Goal: Check status: Check status

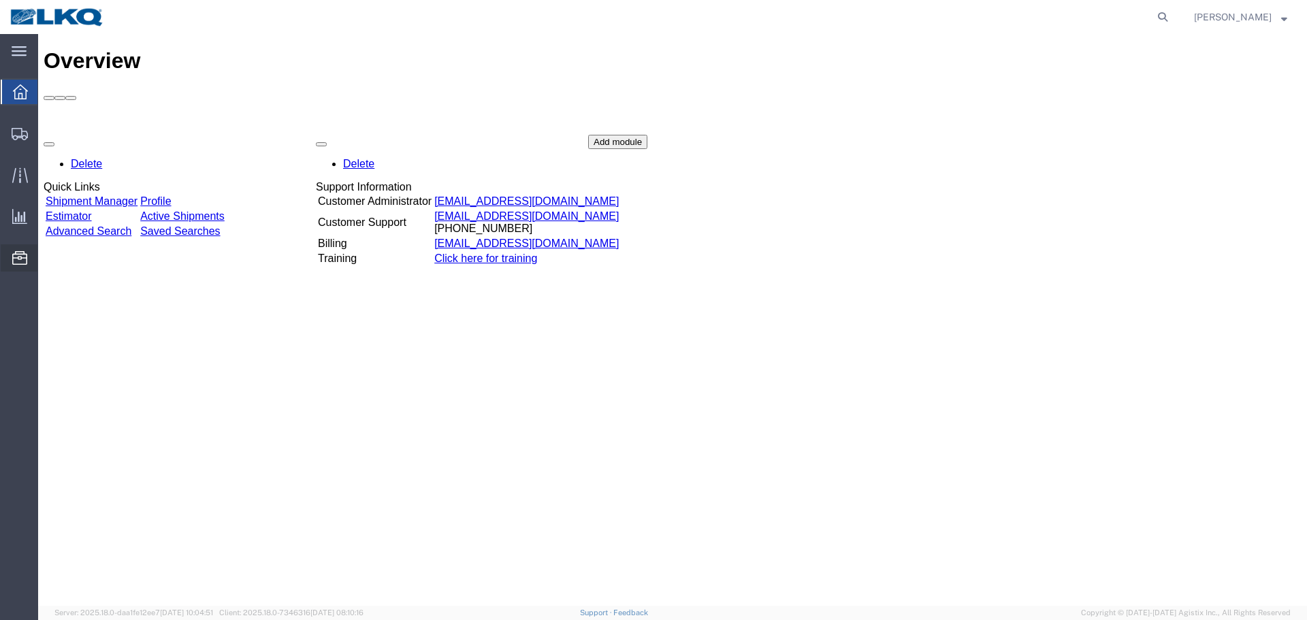
click at [0, 0] on span "Location Appointment" at bounding box center [0, 0] width 0 height 0
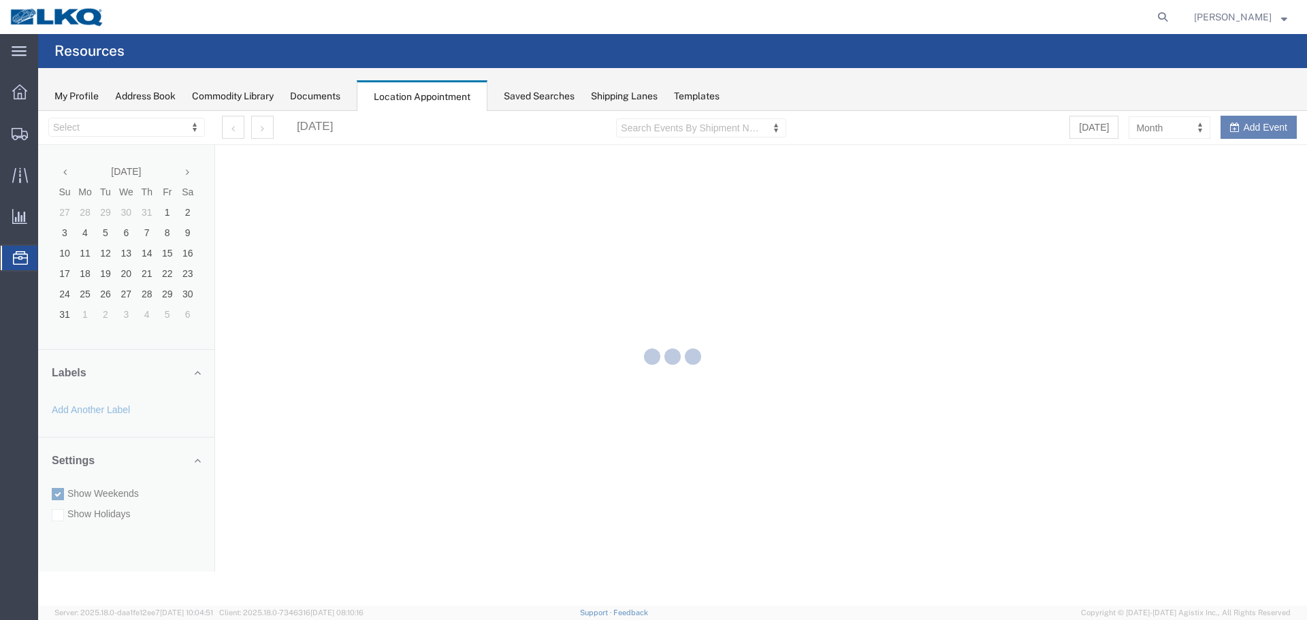
select select "28018"
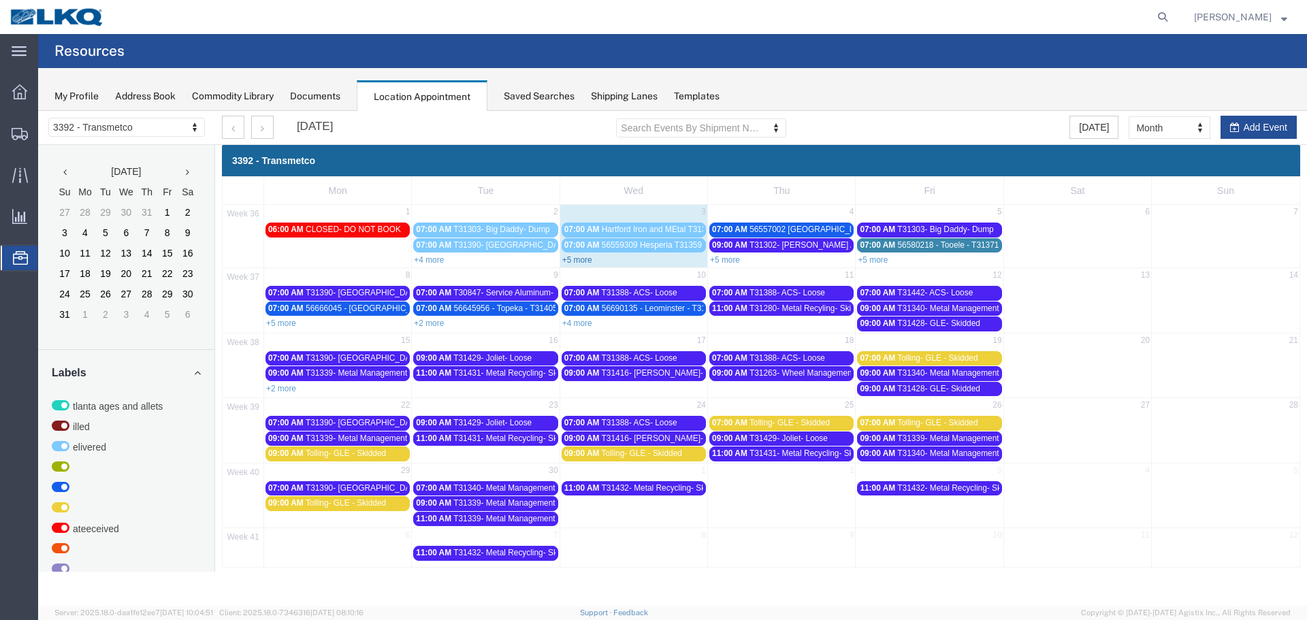
click at [577, 257] on link "+5 more" at bounding box center [577, 260] width 30 height 10
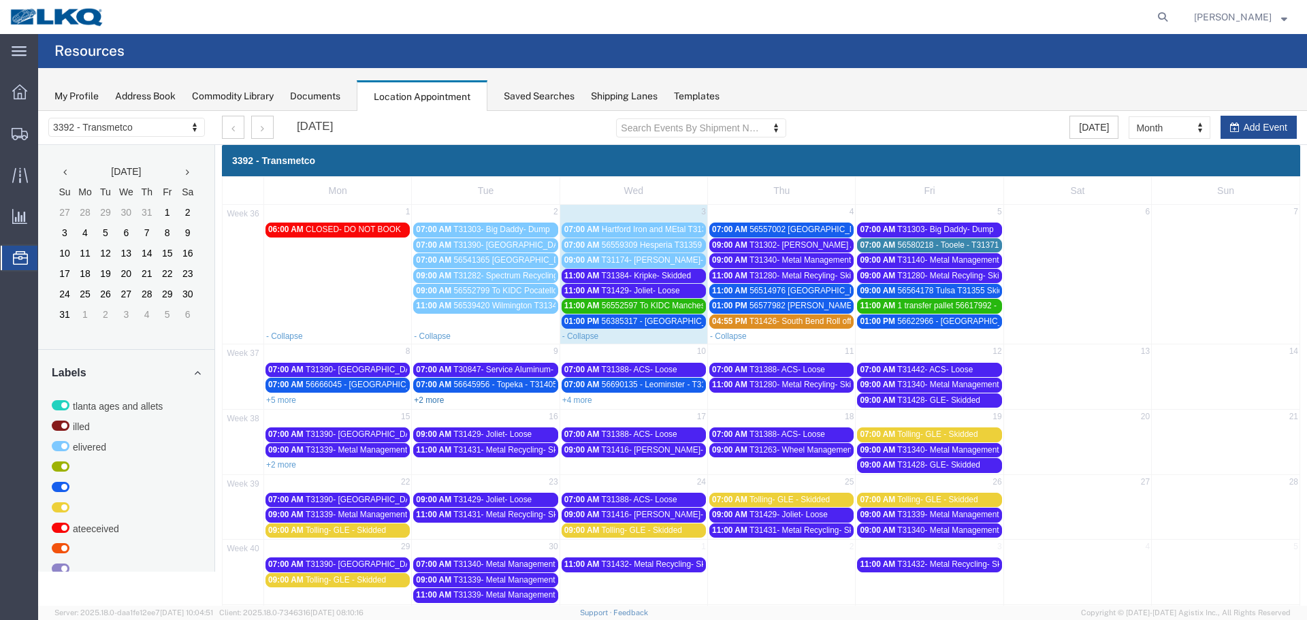
click at [424, 396] on link "+2 more" at bounding box center [429, 401] width 30 height 10
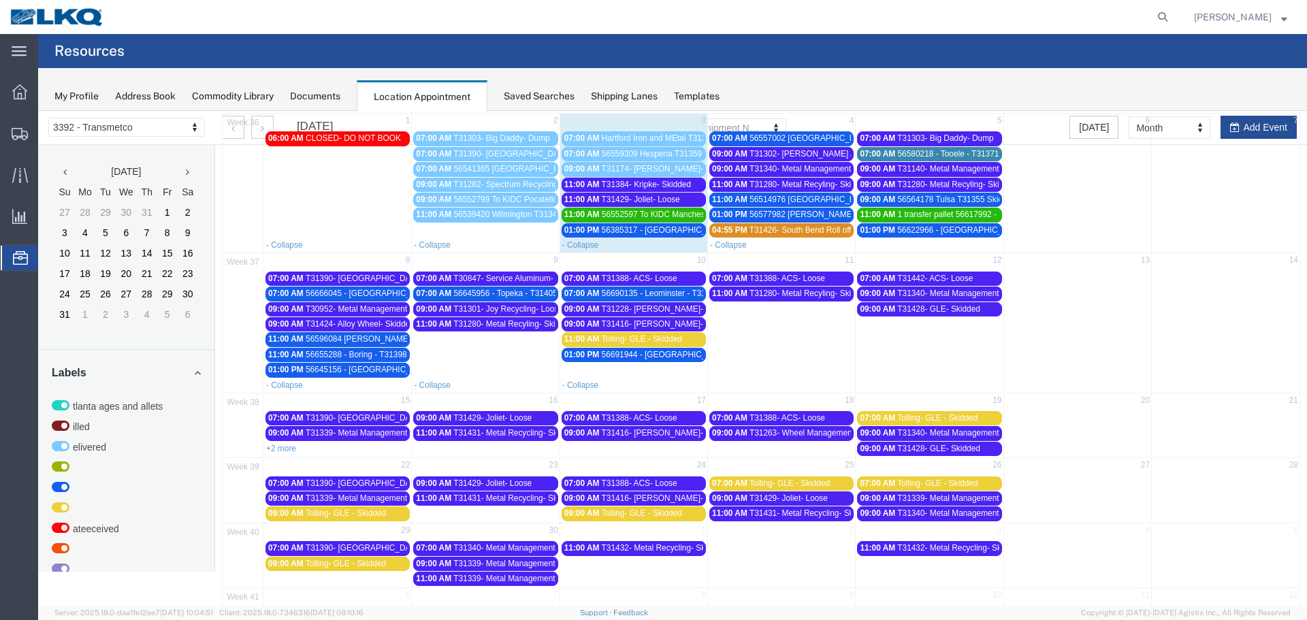
scroll to position [59, 0]
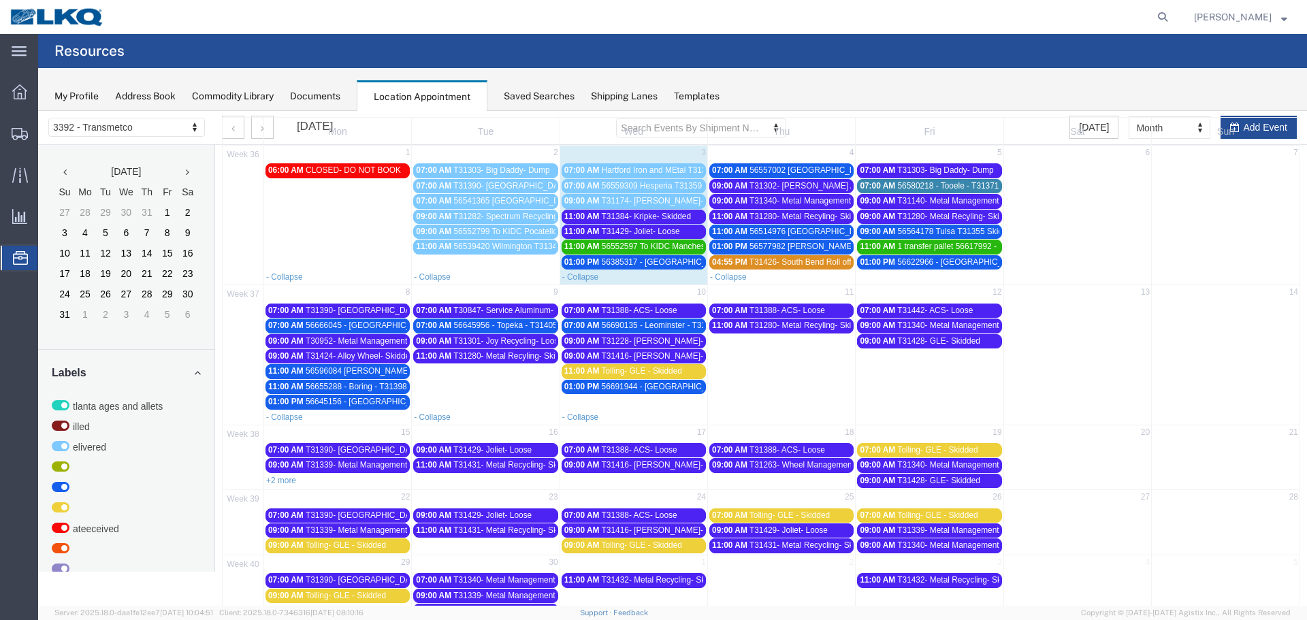
click at [1102, 11] on agx-global-search at bounding box center [957, 17] width 436 height 34
click at [1154, 14] on icon at bounding box center [1163, 16] width 19 height 19
type input "56431302"
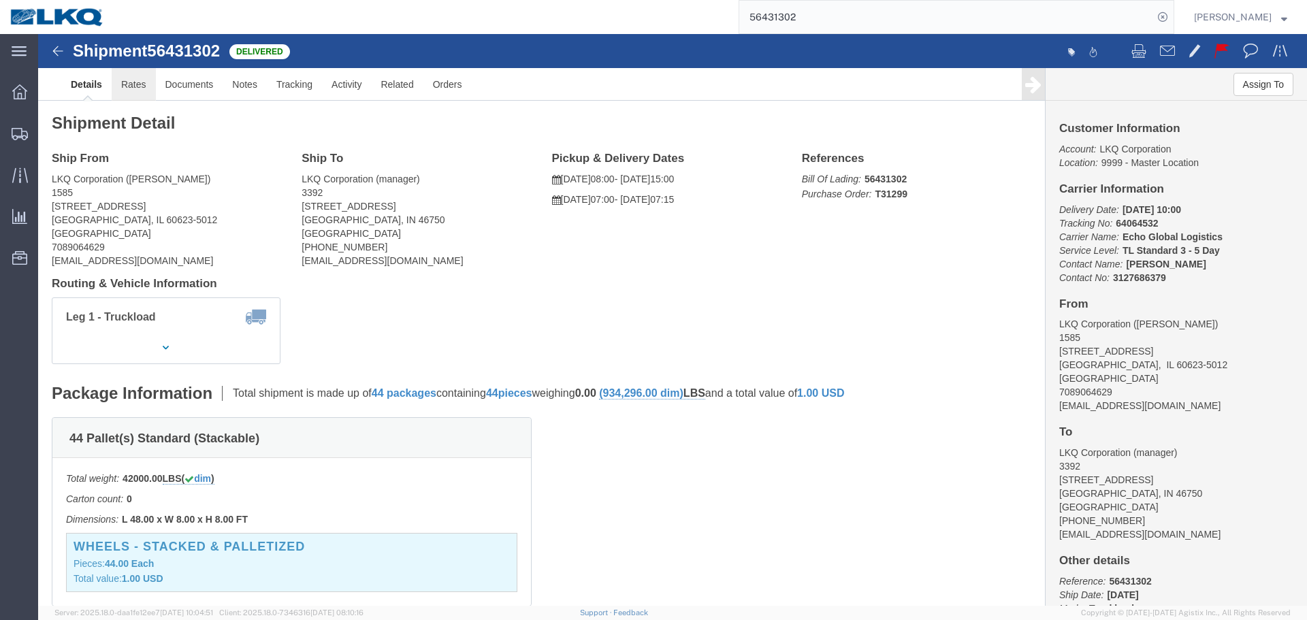
click link "Rates"
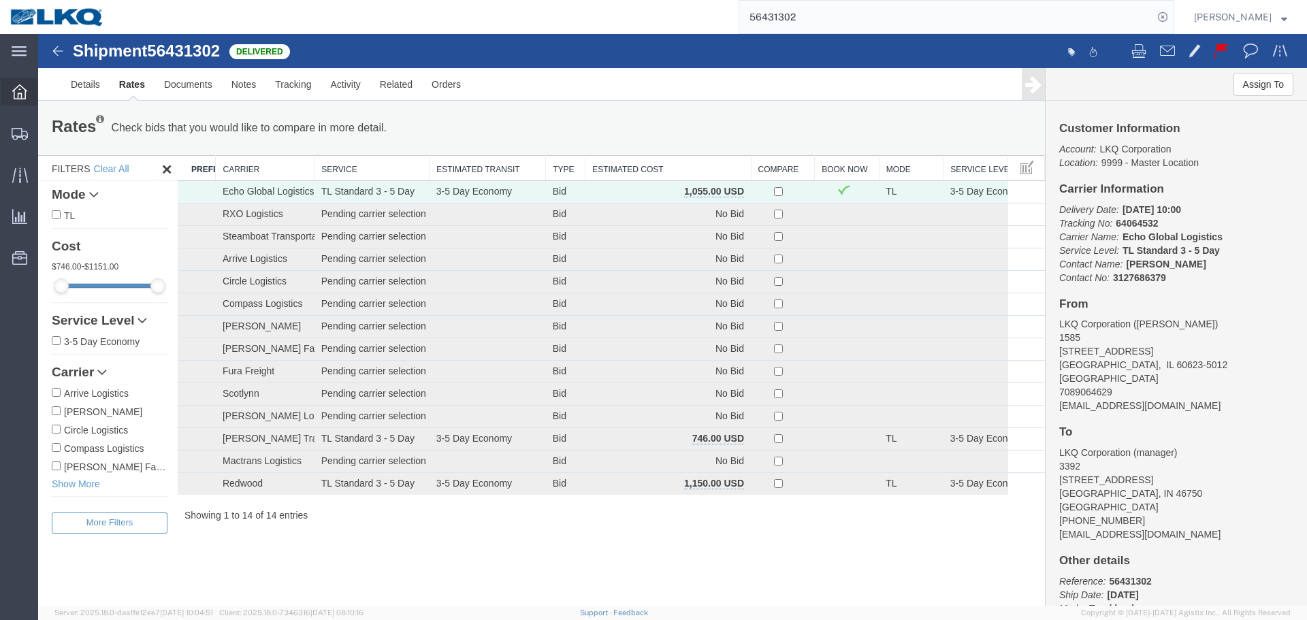
click at [22, 89] on icon at bounding box center [19, 91] width 15 height 15
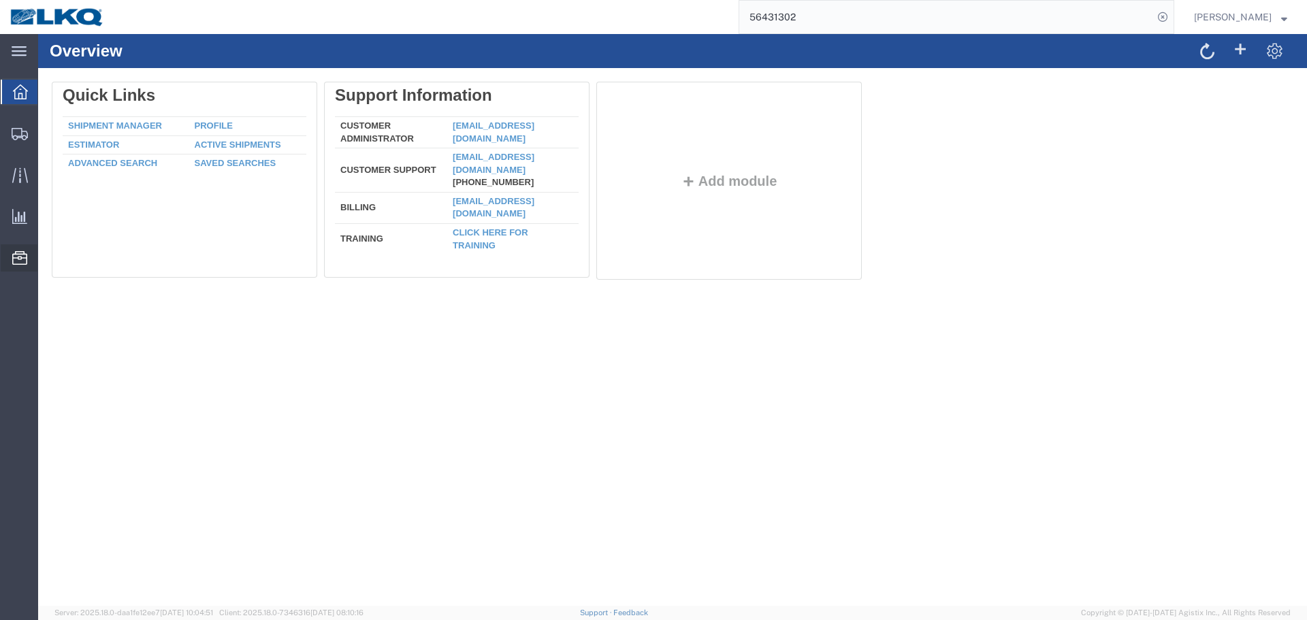
click at [0, 0] on span "Location Appointment" at bounding box center [0, 0] width 0 height 0
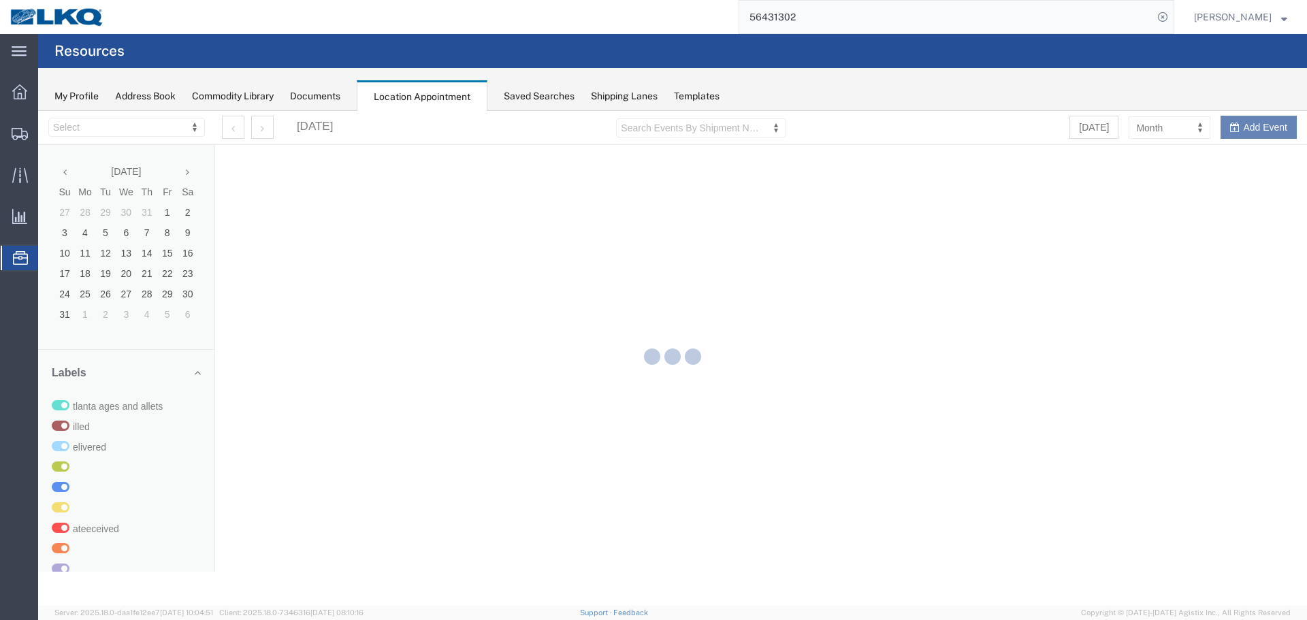
select select "28018"
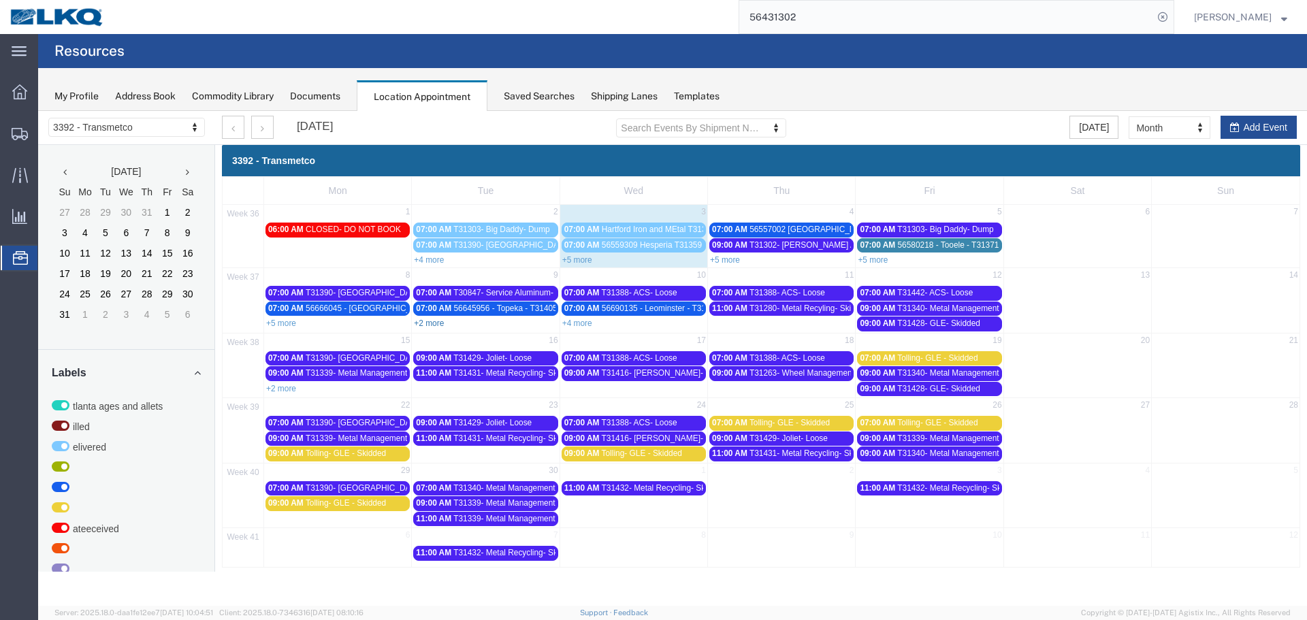
click at [432, 323] on link "+2 more" at bounding box center [429, 324] width 30 height 10
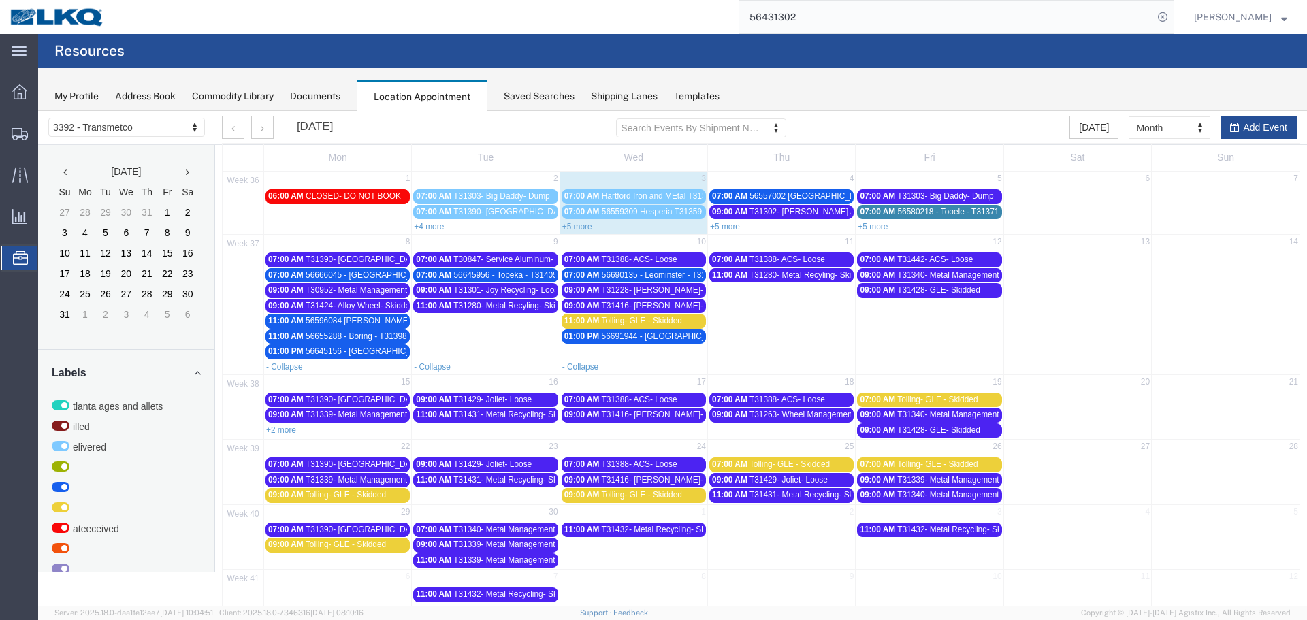
scroll to position [51, 0]
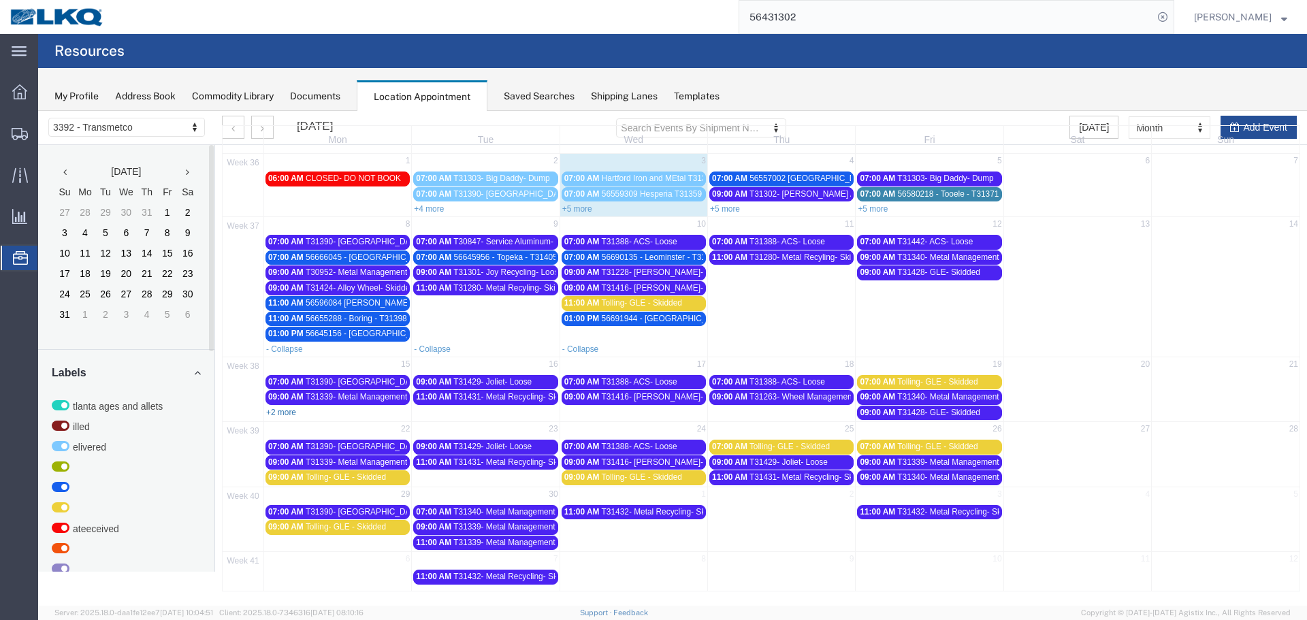
click at [280, 410] on link "+2 more" at bounding box center [281, 413] width 30 height 10
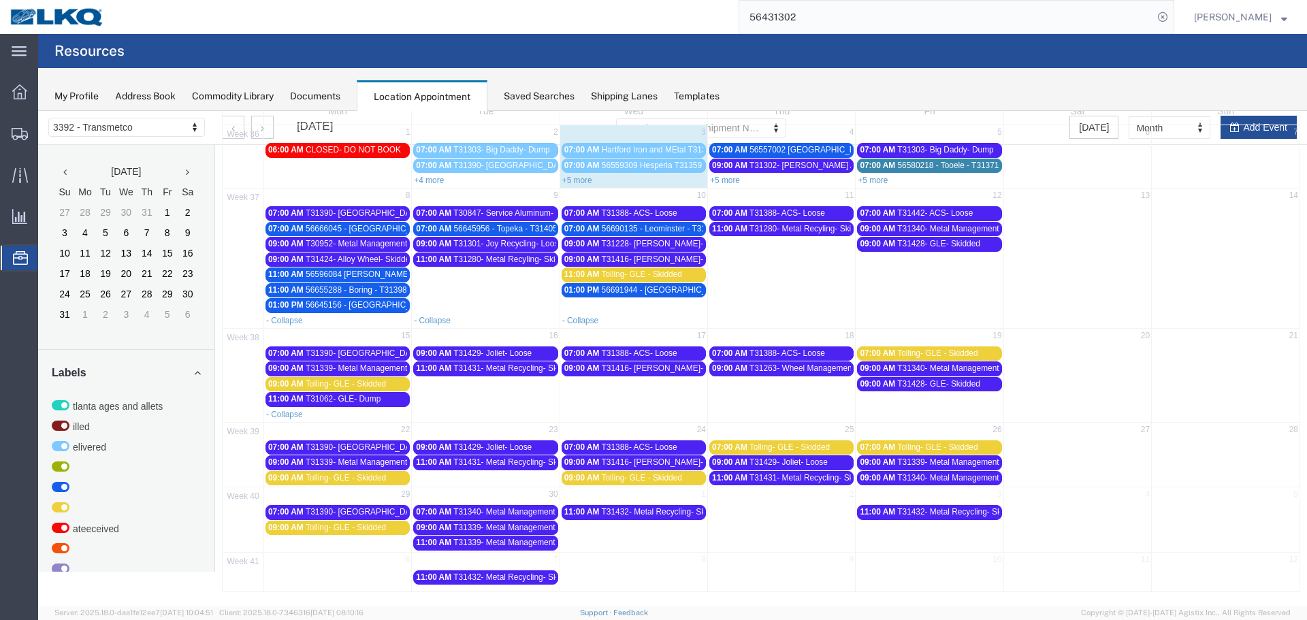
scroll to position [80, 0]
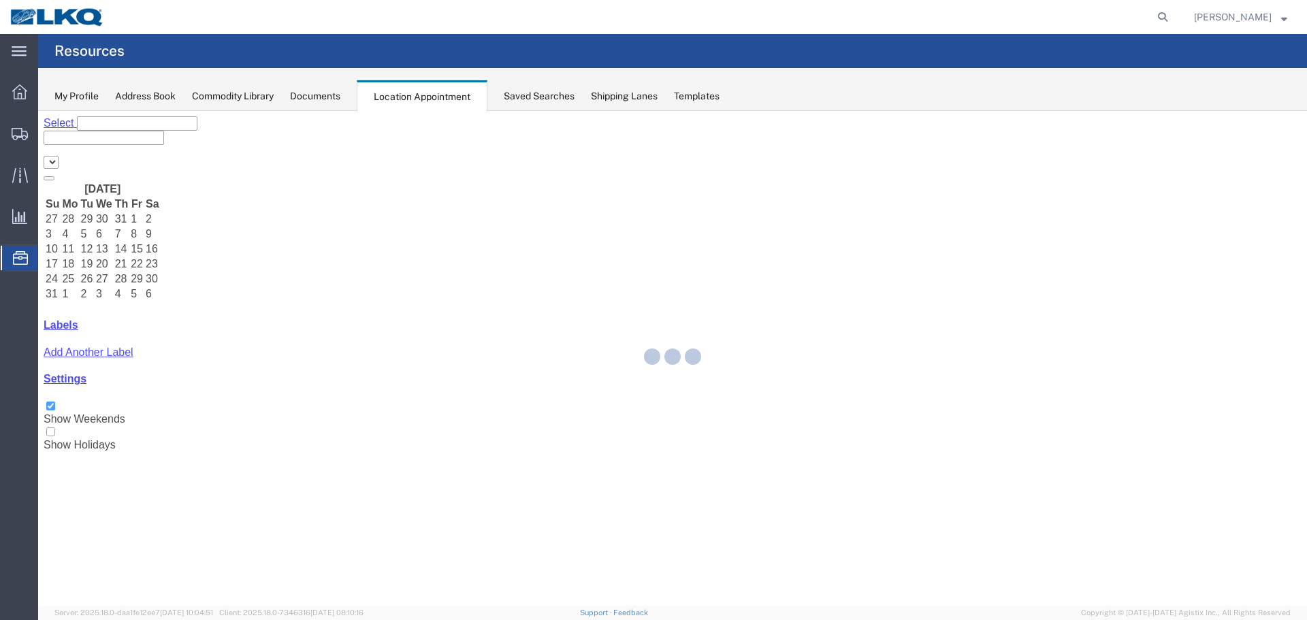
select select "28018"
